Goal: Task Accomplishment & Management: Manage account settings

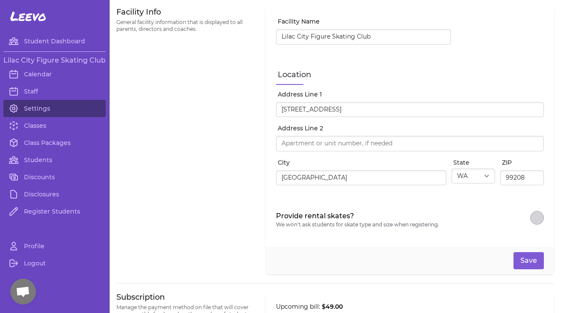
select select "WA"
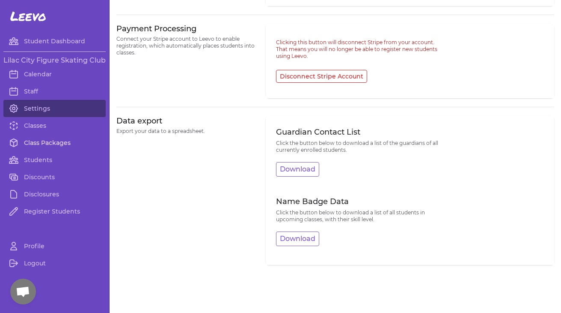
click at [55, 150] on link "Class Packages" at bounding box center [54, 142] width 102 height 17
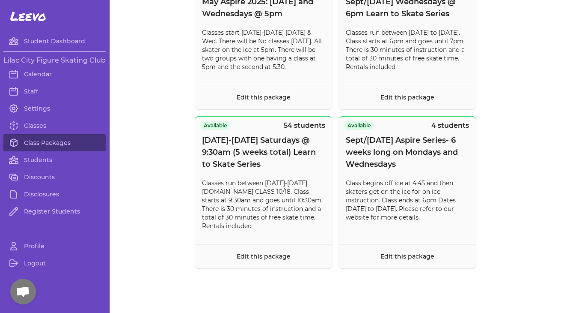
scroll to position [7395, 0]
click at [56, 107] on link "Settings" at bounding box center [54, 108] width 102 height 17
select select "WA"
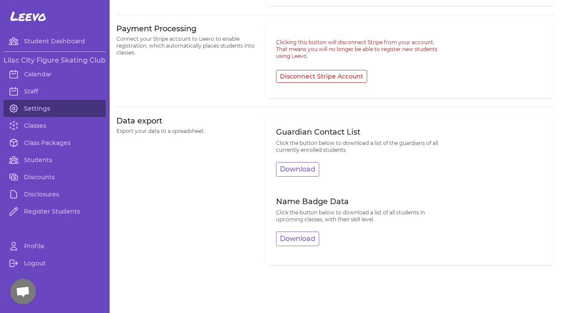
scroll to position [435, 0]
click at [307, 166] on button "Download" at bounding box center [297, 169] width 43 height 15
click at [38, 126] on link "Classes" at bounding box center [54, 125] width 102 height 17
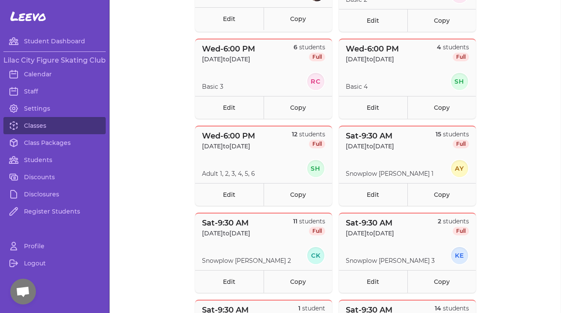
scroll to position [420, 0]
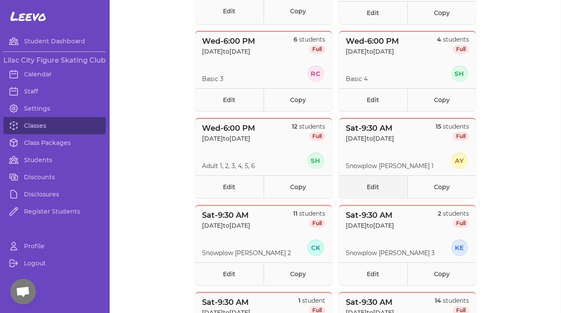
click at [374, 187] on link "Edit" at bounding box center [373, 186] width 69 height 23
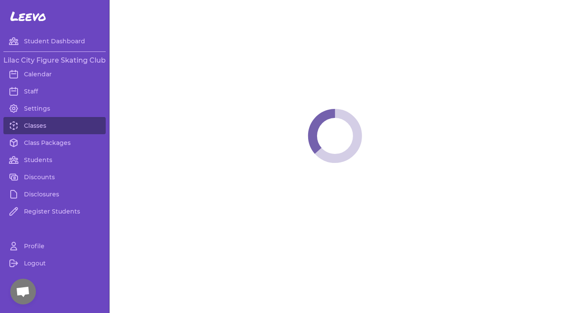
select select "6"
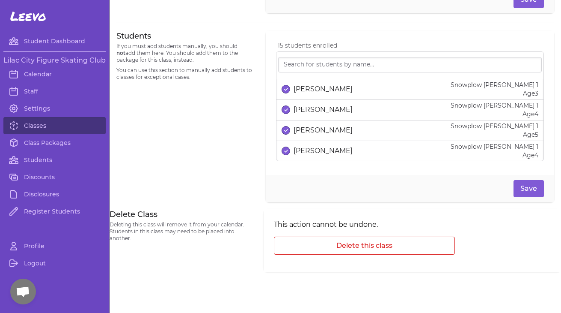
scroll to position [556, 0]
click at [44, 108] on link "Settings" at bounding box center [54, 108] width 102 height 17
select select "WA"
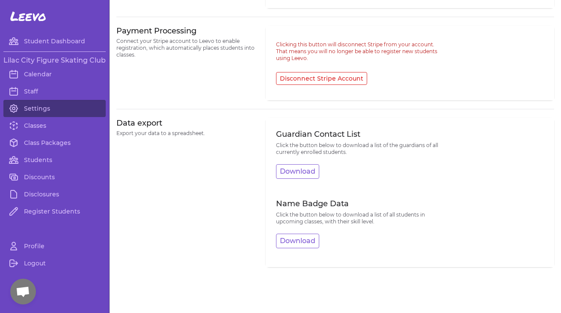
scroll to position [429, 0]
click at [306, 173] on button "Download" at bounding box center [297, 171] width 43 height 15
